Goal: Navigation & Orientation: Find specific page/section

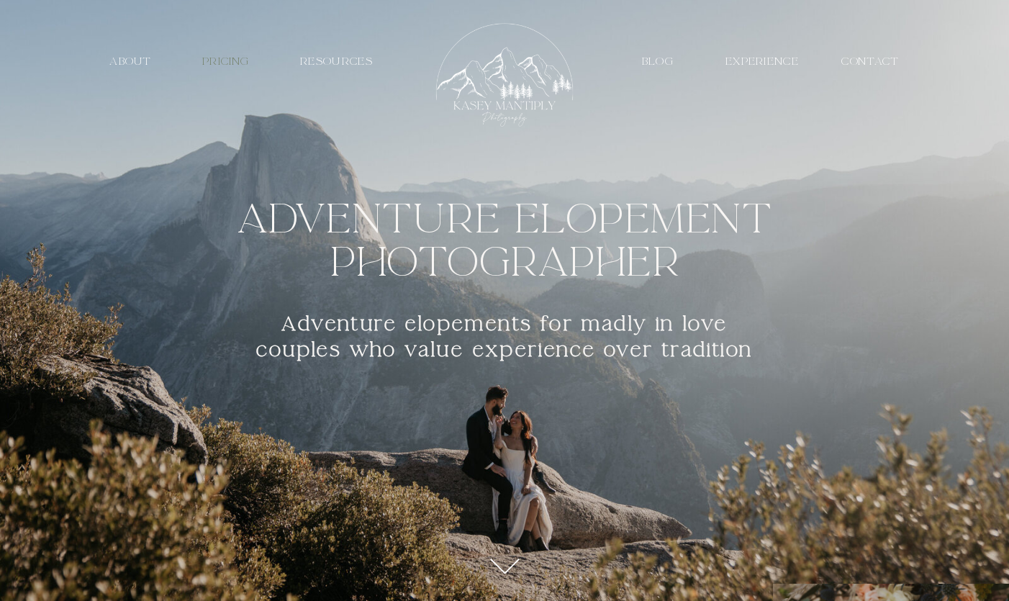
click at [235, 63] on nav "PRICING" at bounding box center [225, 62] width 67 height 14
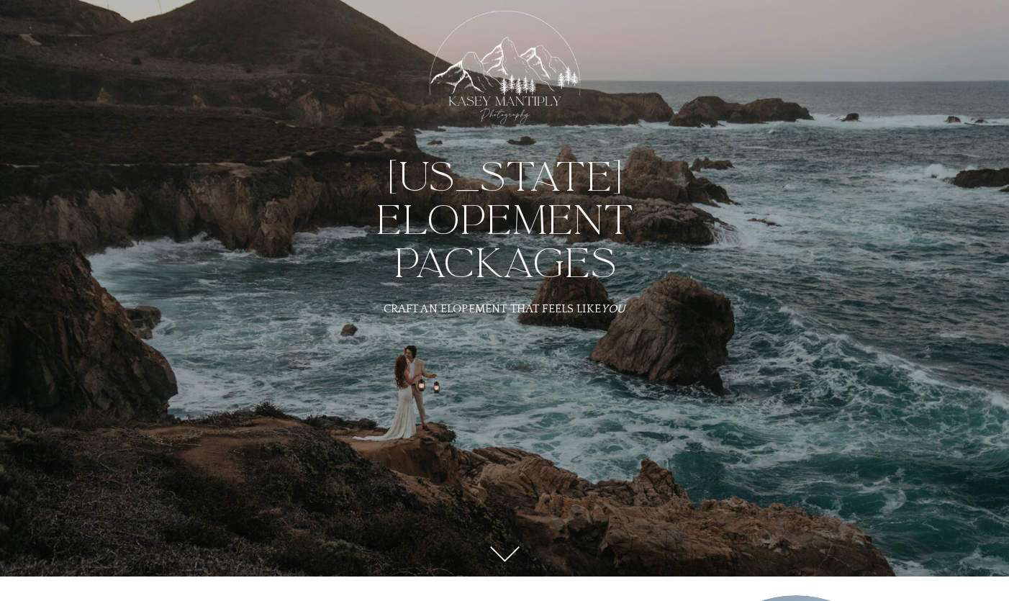
click at [518, 55] on div at bounding box center [504, 82] width 179 height 165
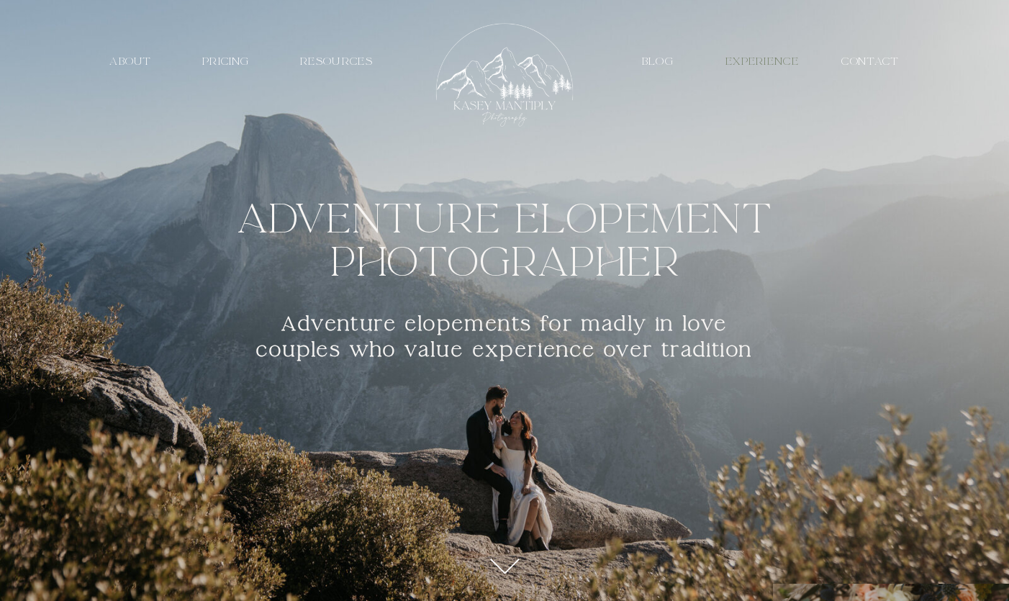
click at [758, 60] on nav "EXPERIENCE" at bounding box center [762, 62] width 81 height 14
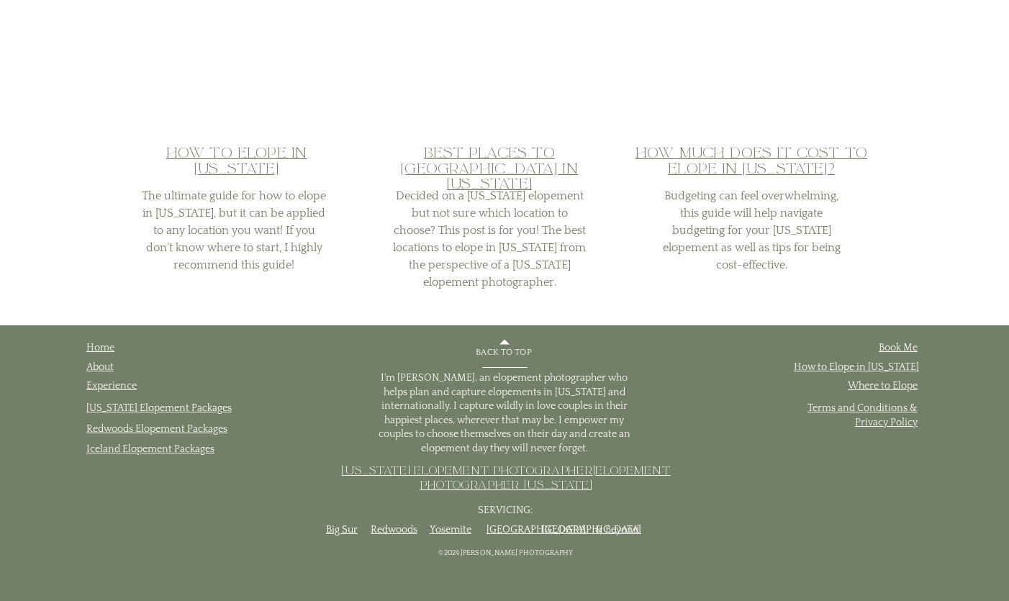
scroll to position [4003, 0]
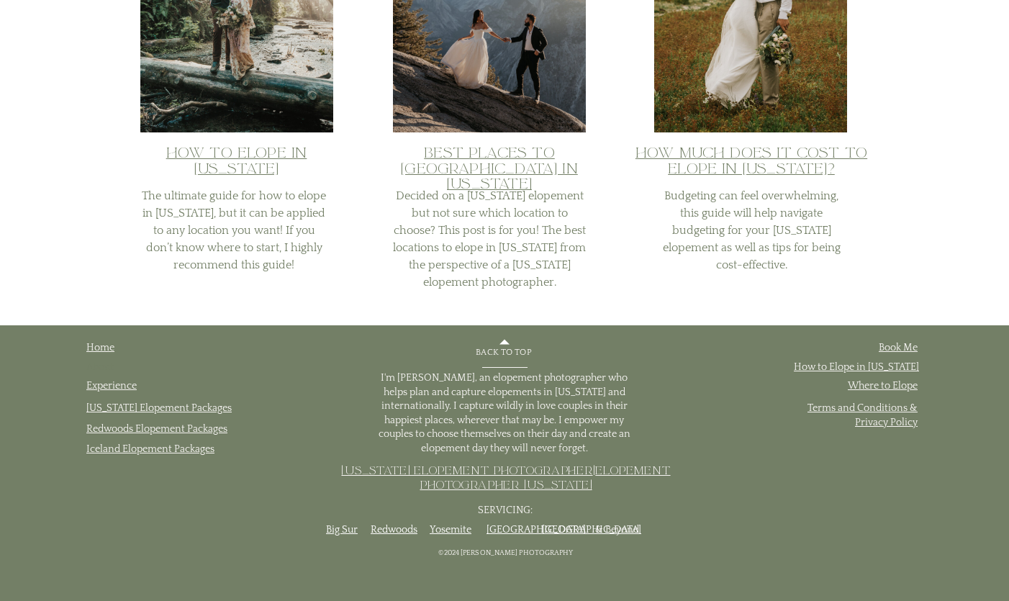
click at [102, 370] on link "About" at bounding box center [99, 367] width 27 height 12
